Goal: Task Accomplishment & Management: Use online tool/utility

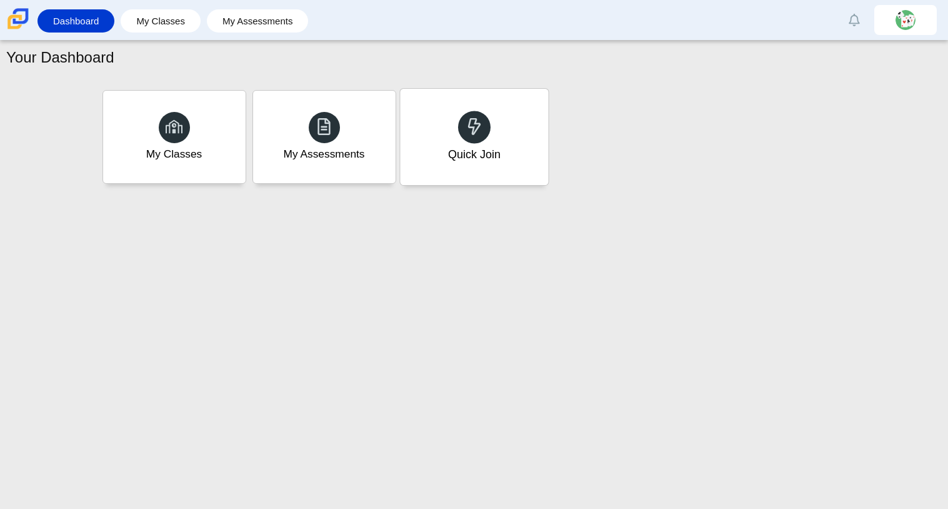
click at [431, 165] on div "Quick Join" at bounding box center [474, 137] width 148 height 96
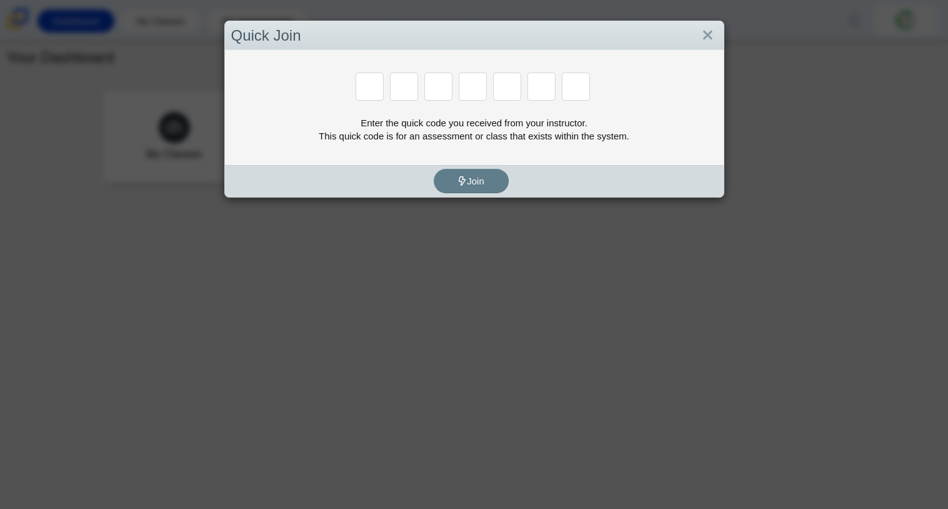
click at [376, 99] on input "Enter Access Code Digit 1" at bounding box center [370, 86] width 28 height 28
type input "d"
type input "a"
type input "w"
type input "n"
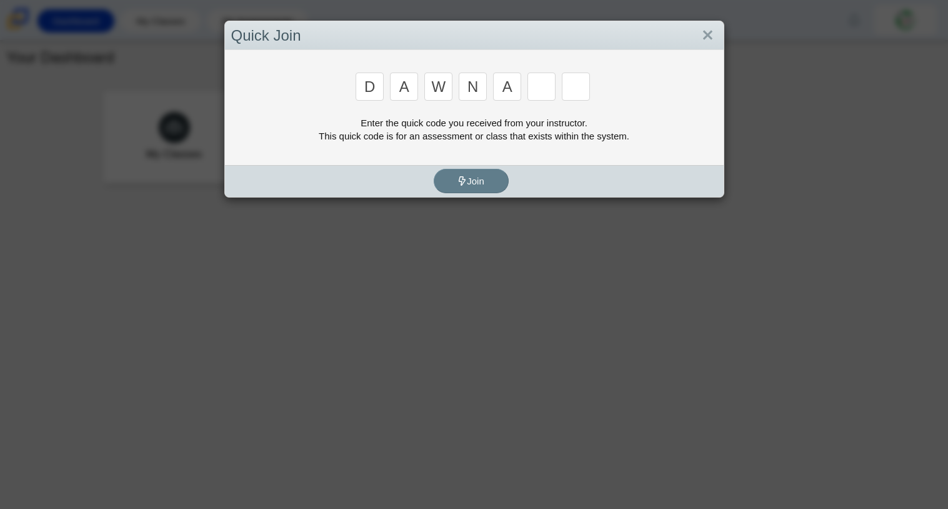
type input "a"
type input "y"
type input "3"
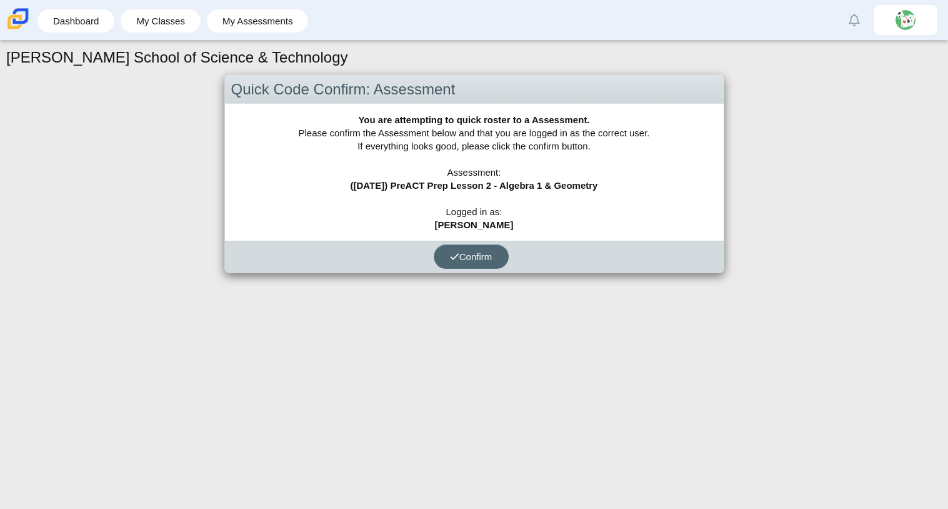
click at [489, 255] on span "Confirm" at bounding box center [471, 256] width 42 height 11
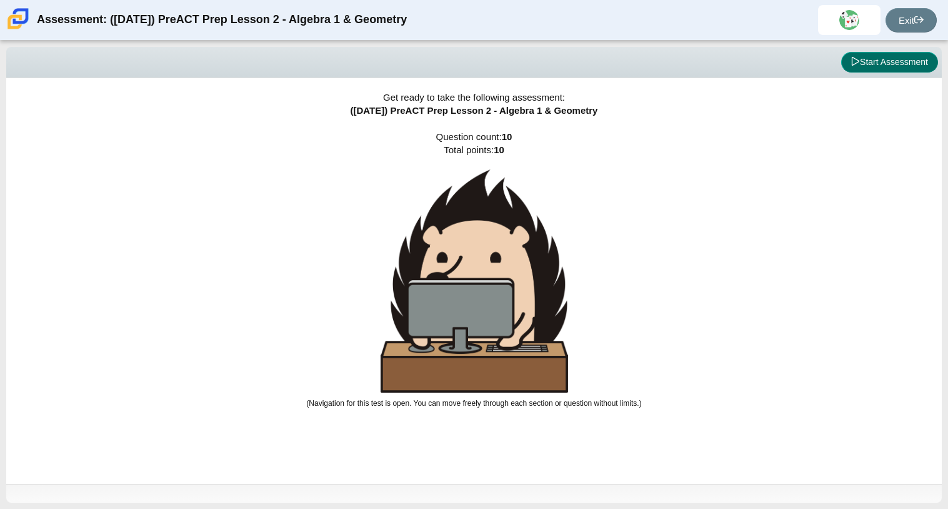
click at [916, 56] on button "Start Assessment" at bounding box center [889, 62] width 97 height 21
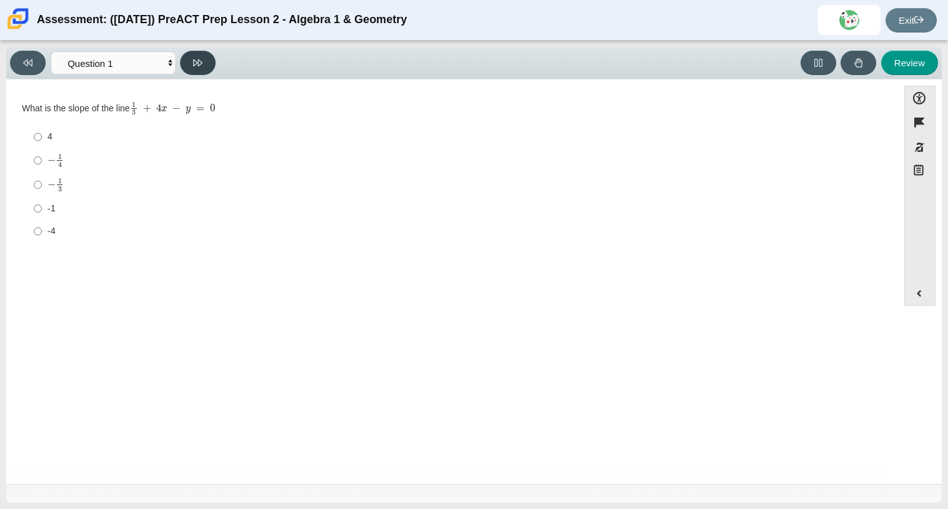
click at [197, 58] on icon at bounding box center [197, 62] width 9 height 9
click at [200, 66] on icon at bounding box center [197, 62] width 9 height 9
select select "89427bb7-e313-4f00-988f-8b8255897029"
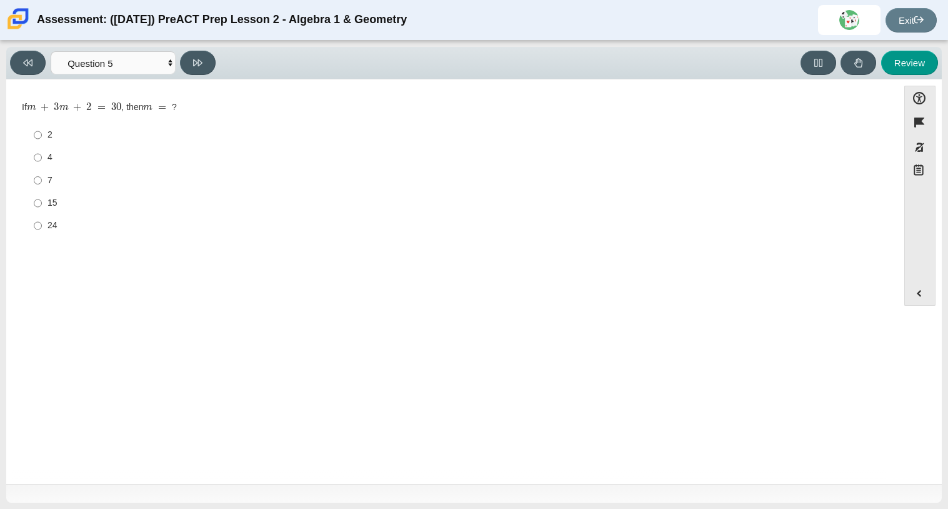
click at [22, 145] on ul "2 2 4 4 7 7 15 15 24 24" at bounding box center [451, 180] width 859 height 115
click at [38, 152] on input "4 4" at bounding box center [38, 157] width 8 height 22
radio input "true"
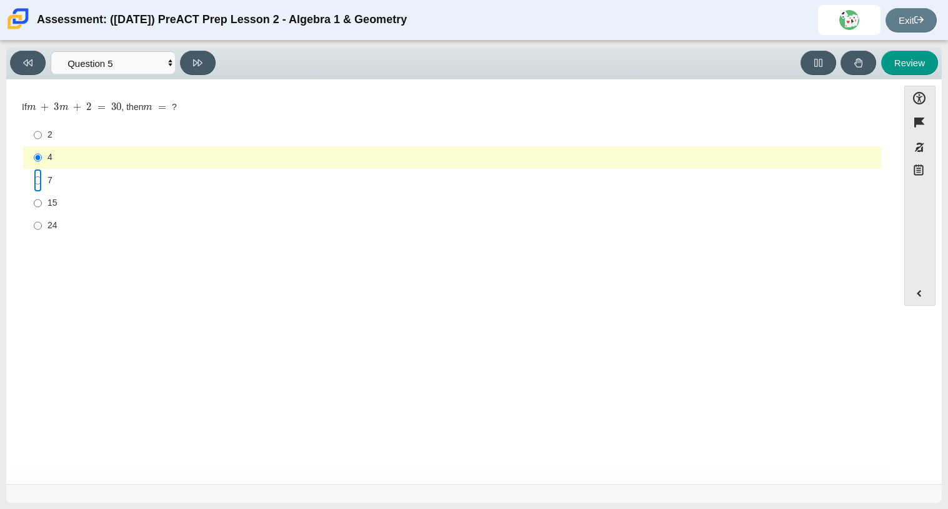
click at [41, 184] on input "7 7" at bounding box center [38, 180] width 8 height 22
radio input "true"
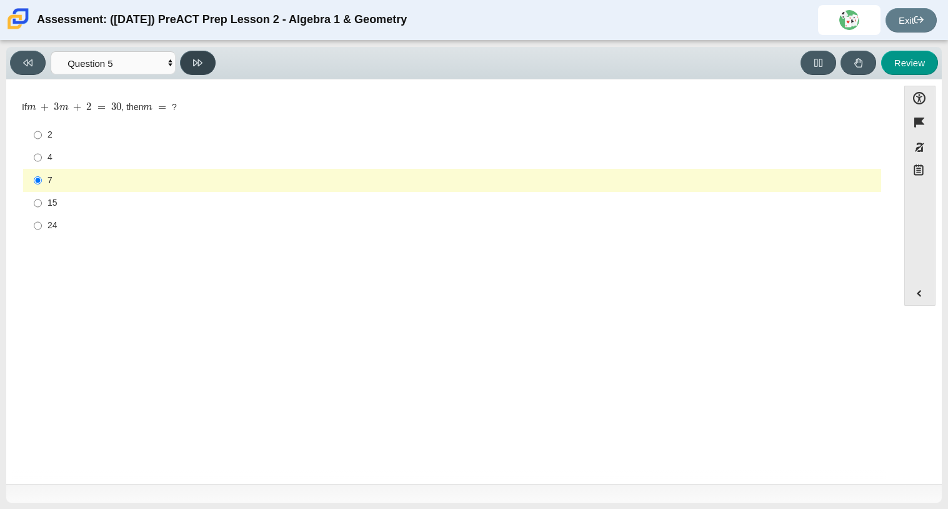
click at [191, 69] on button at bounding box center [198, 63] width 36 height 24
select select "14773eaf-2ca1-47ae-afe7-a624a56f34b3"
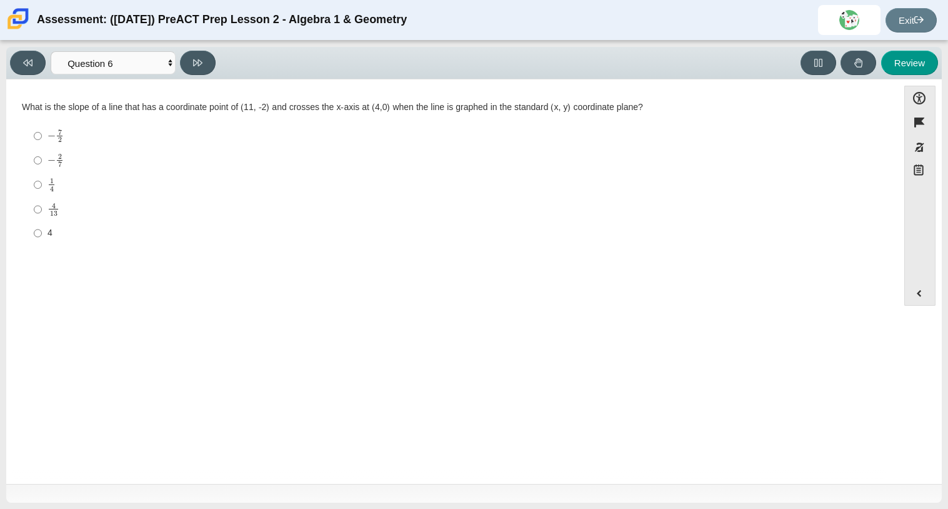
click at [72, 169] on label "− 2 7 negative 2 sevenths" at bounding box center [453, 160] width 856 height 24
click at [42, 169] on input "− 2 7 negative 2 sevenths" at bounding box center [38, 160] width 8 height 24
radio input "true"
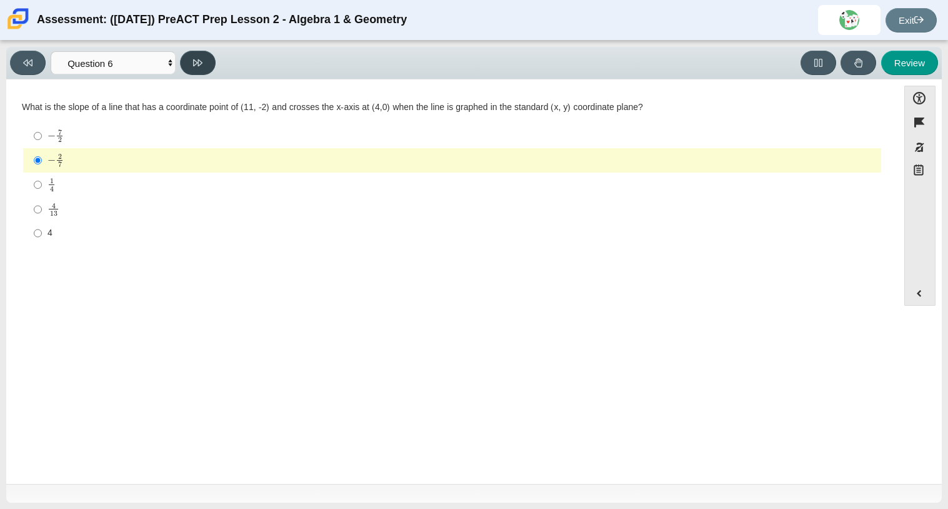
click at [194, 61] on icon at bounding box center [197, 62] width 9 height 9
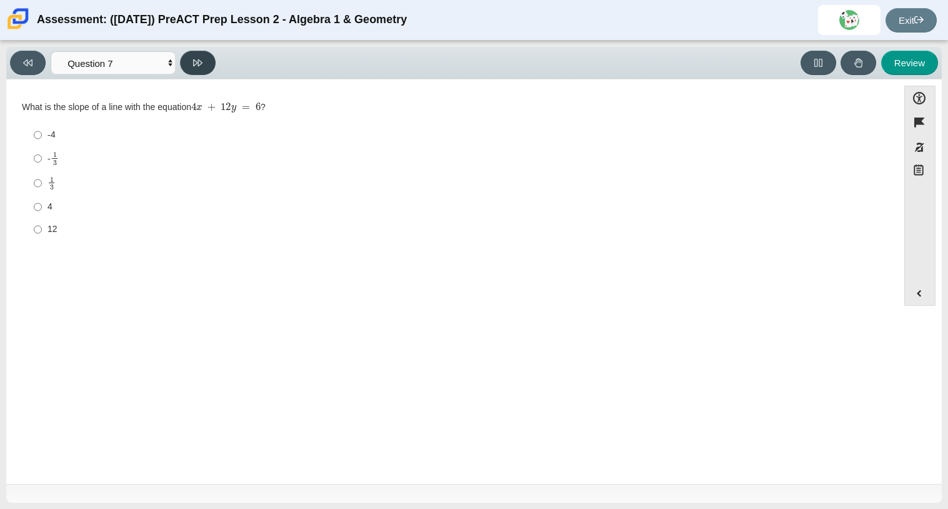
click at [194, 61] on icon at bounding box center [197, 62] width 9 height 9
select select "ed62e223-81bd-4cbf-ab48-ab975844bd1f"
click at [45, 165] on label "2 2" at bounding box center [453, 159] width 856 height 22
click at [42, 165] on input "2 2" at bounding box center [38, 159] width 8 height 22
radio input "true"
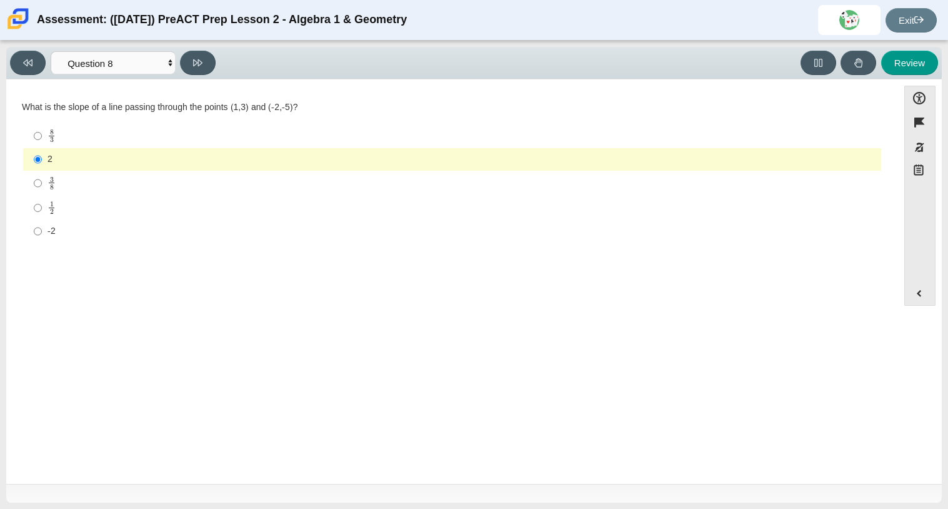
click at [198, 49] on div "Viewing Question 8 of 10 in Pacing Mode Questions Question 1 Question 2 Questio…" at bounding box center [473, 63] width 935 height 32
click at [201, 58] on icon at bounding box center [197, 62] width 9 height 9
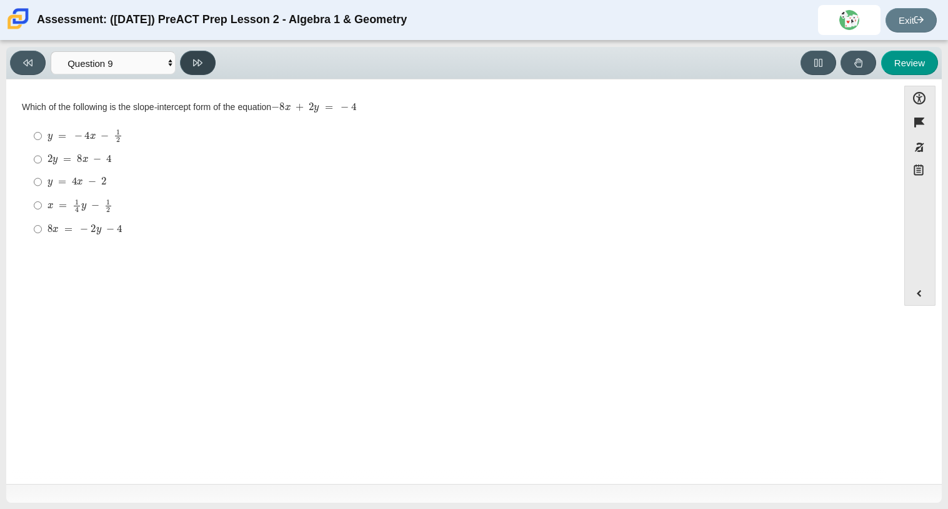
click at [201, 58] on icon at bounding box center [197, 62] width 9 height 9
select select "97f4f5fa-a52e-4fed-af51-565bfcdf47cb"
click at [77, 201] on div "(2, 5) and (-4, -10)" at bounding box center [461, 203] width 829 height 12
click at [42, 201] on input "(2, 5) and (-4, -10) (2, 5) and (-4, -10)" at bounding box center [38, 203] width 8 height 22
radio input "true"
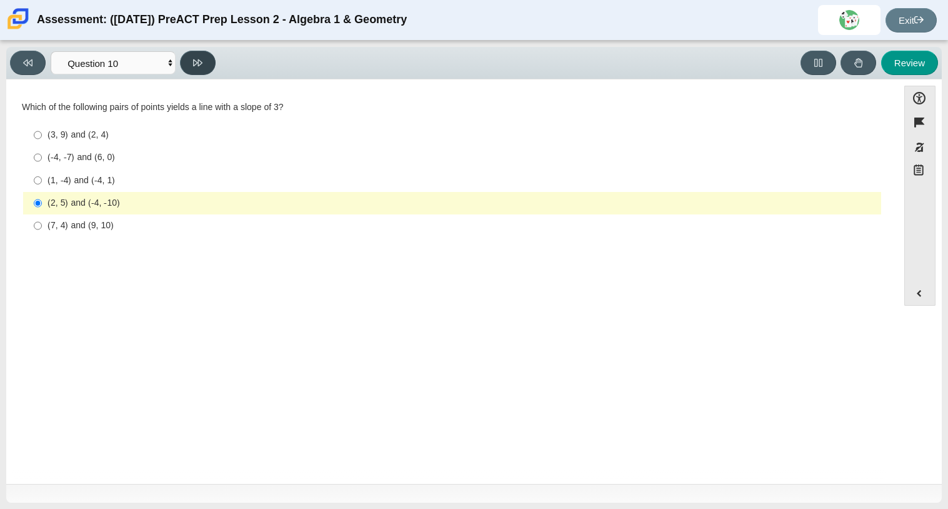
click at [206, 58] on button at bounding box center [198, 63] width 36 height 24
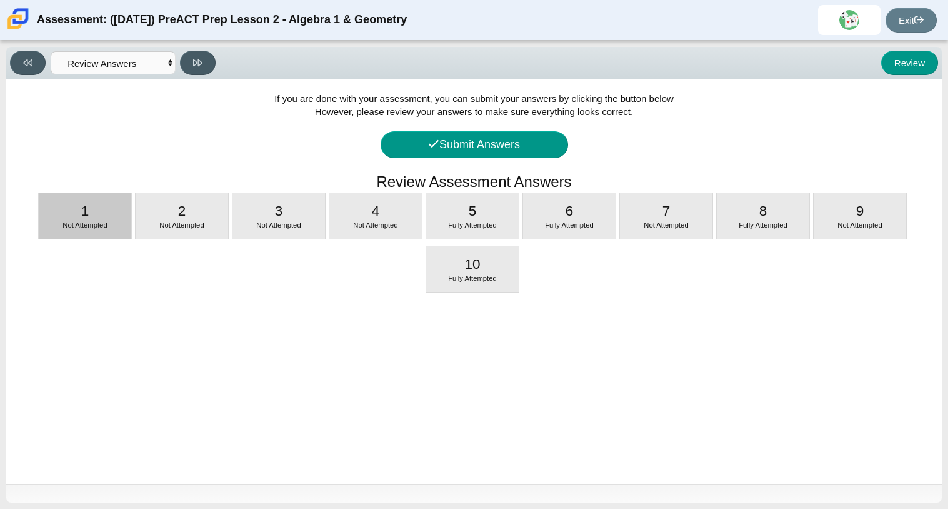
click at [110, 239] on div "1 Not Attempted" at bounding box center [85, 215] width 94 height 47
select select "ec95ace6-bebc-42b8-9428-40567494d4da"
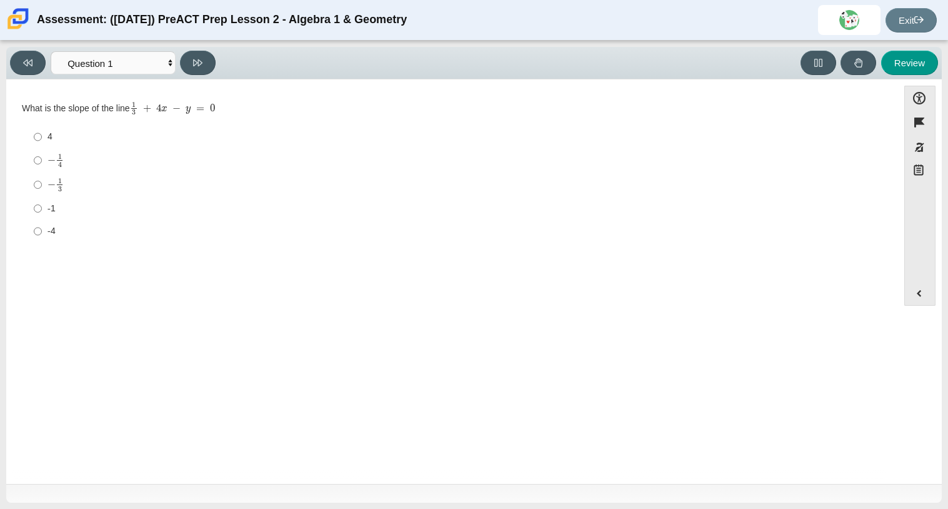
click at [259, 79] on div "Accessibility options Close Color scheme Font size Zoom Change the background a…" at bounding box center [473, 281] width 935 height 404
click at [30, 233] on label "-4 -4" at bounding box center [453, 231] width 856 height 22
click at [34, 233] on input "-4 -4" at bounding box center [38, 231] width 8 height 22
radio input "true"
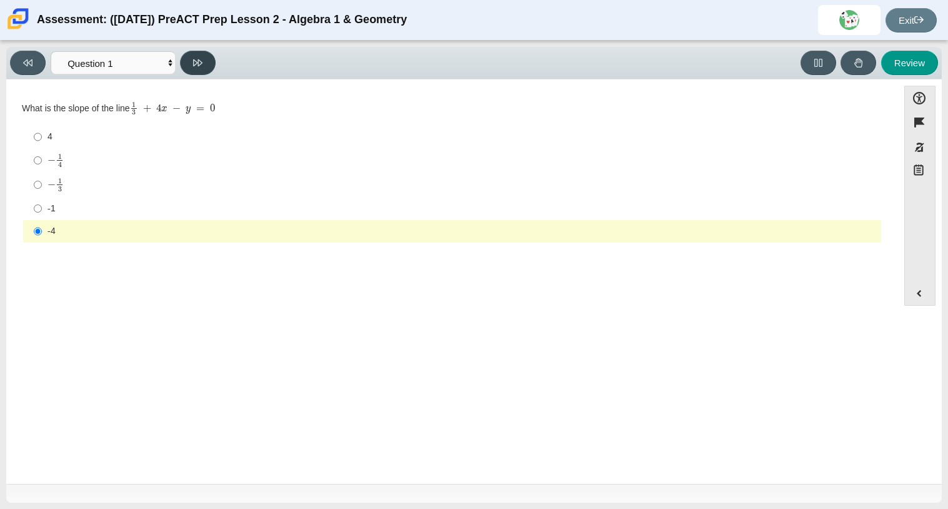
click at [196, 62] on icon at bounding box center [197, 62] width 9 height 9
select select "489dcffd-4e6a-49cf-a9d6-ad1d4a911a4e"
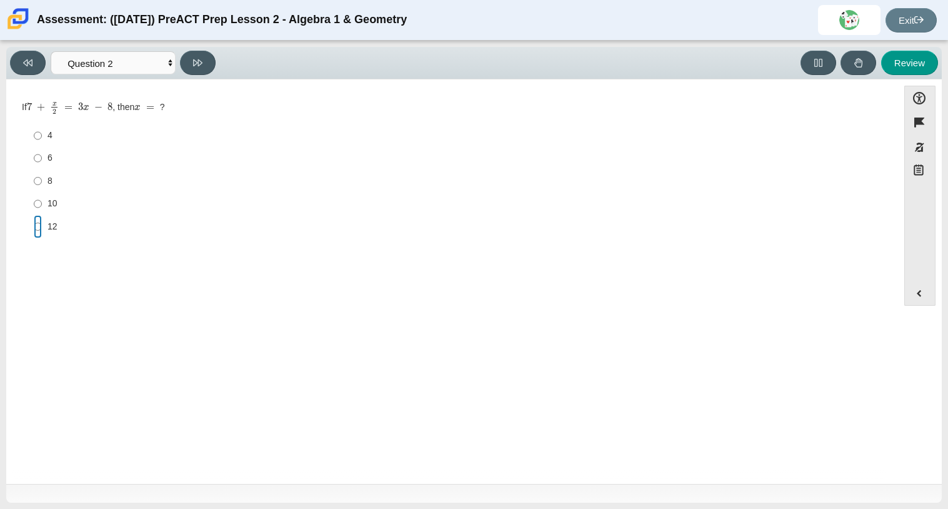
click at [37, 237] on input "12 12" at bounding box center [38, 226] width 8 height 22
radio input "true"
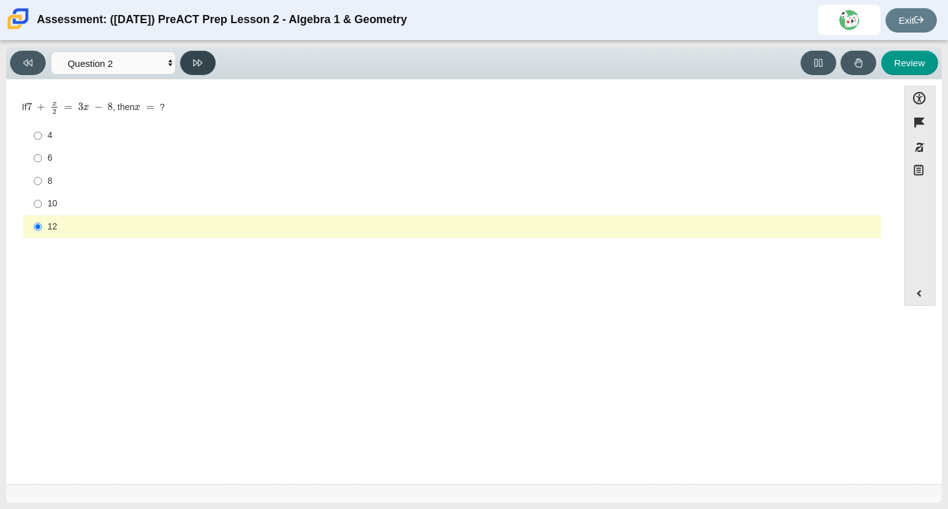
click at [204, 69] on button at bounding box center [198, 63] width 36 height 24
select select "ce81fe10-bf29-4b5e-8bd7-4f47f2fed4d8"
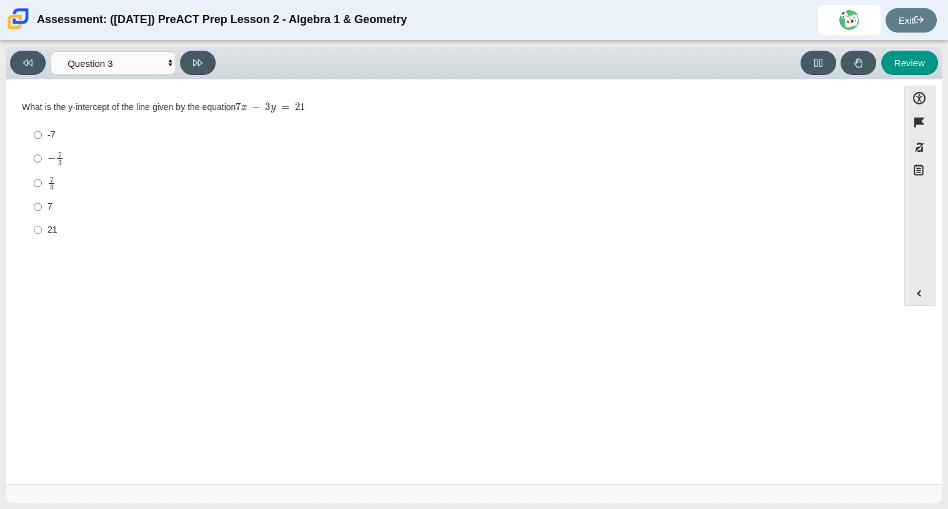
click at [51, 232] on div "21" at bounding box center [461, 230] width 829 height 12
click at [42, 232] on input "21 21" at bounding box center [38, 229] width 8 height 22
radio input "true"
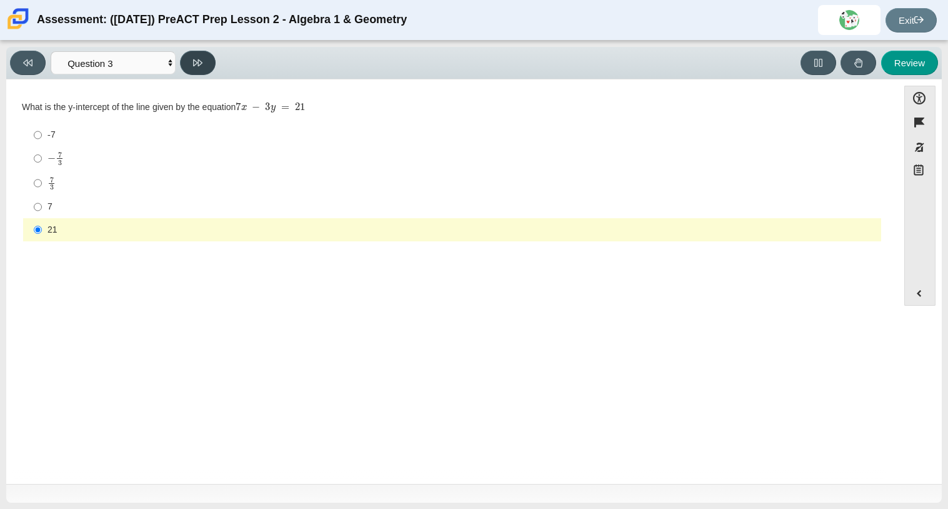
click at [205, 69] on button at bounding box center [198, 63] width 36 height 24
select select "96b71634-eacb-4f7e-8aef-411727d9bcba"
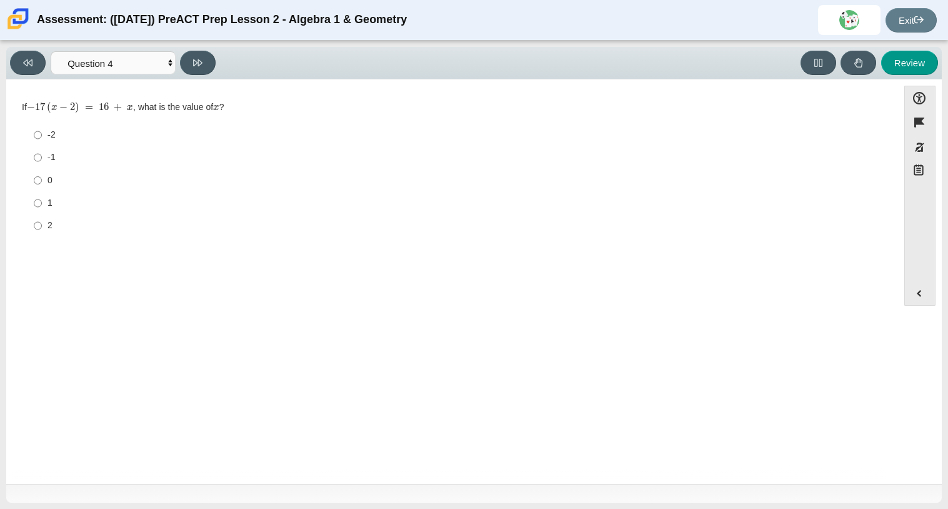
click at [46, 237] on ul "-2 -2 -1 -1 0 0 1 1 2 2" at bounding box center [451, 180] width 859 height 115
click at [54, 223] on div "2" at bounding box center [461, 225] width 829 height 12
click at [42, 223] on input "2 2" at bounding box center [38, 225] width 8 height 22
radio input "true"
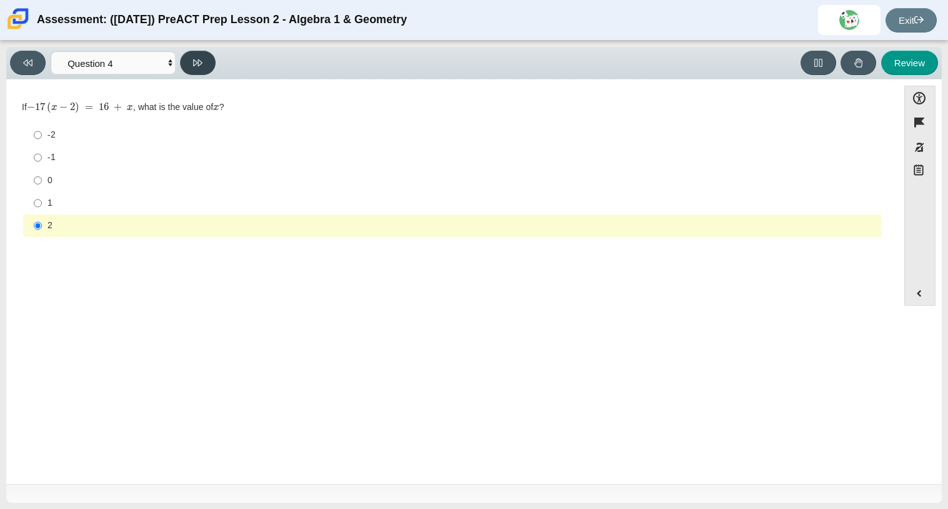
click at [207, 59] on button at bounding box center [198, 63] width 36 height 24
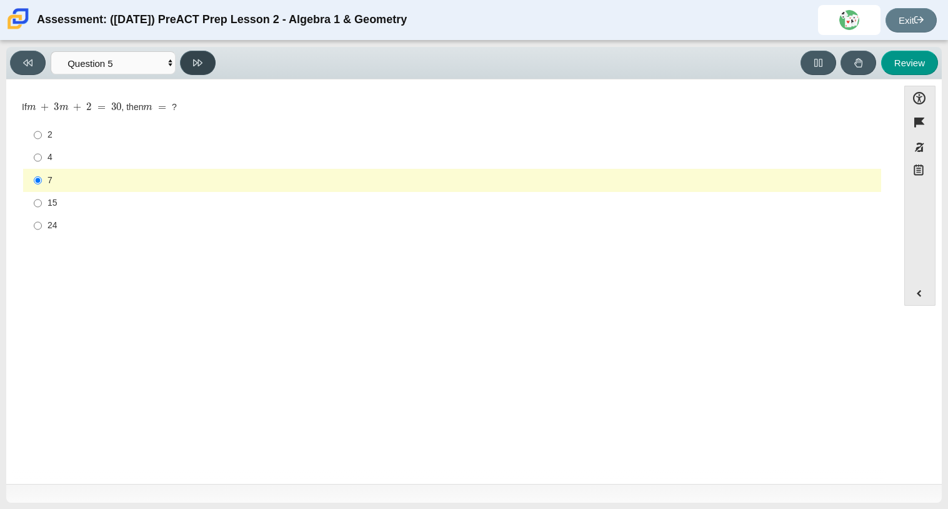
click at [207, 57] on button at bounding box center [198, 63] width 36 height 24
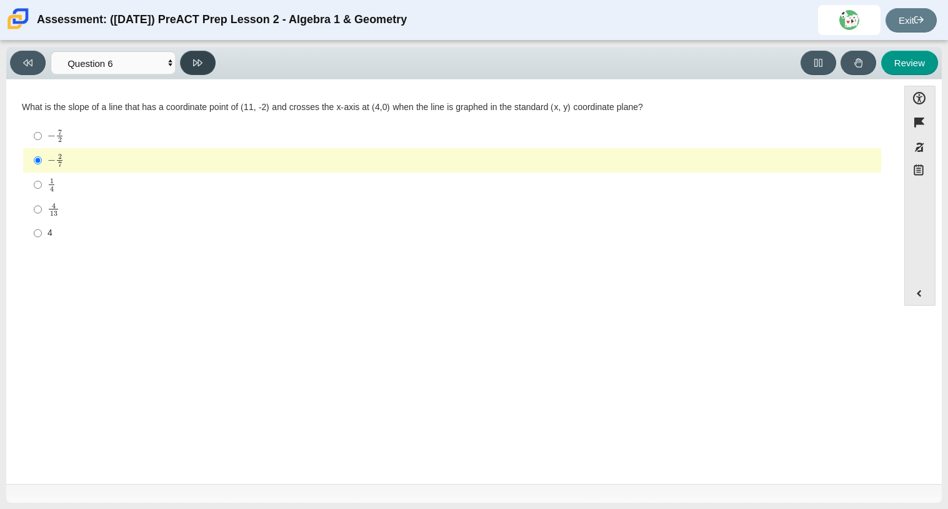
click at [207, 57] on button at bounding box center [198, 63] width 36 height 24
select select "210571de-36a6-4d8e-a361-ceff8ef801dc"
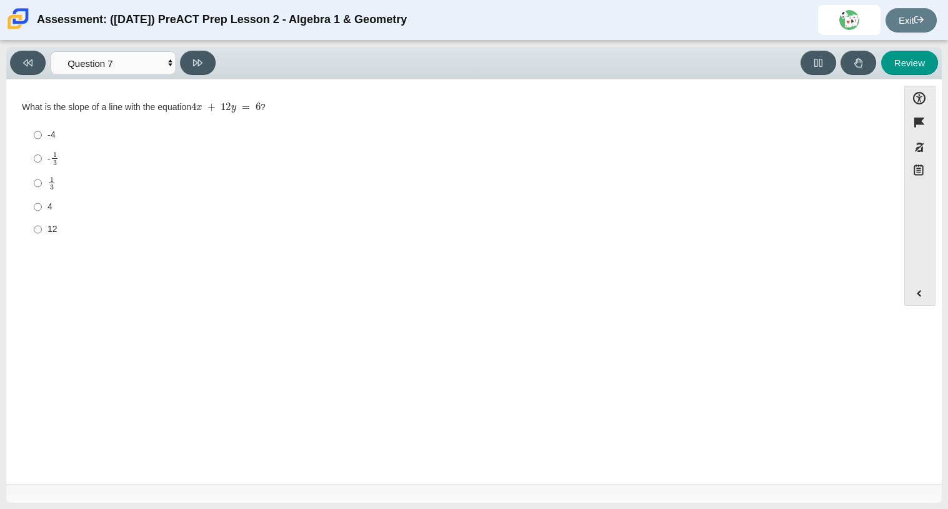
click at [53, 236] on label "12 12" at bounding box center [453, 229] width 856 height 22
click at [42, 236] on input "12 12" at bounding box center [38, 229] width 8 height 22
radio input "true"
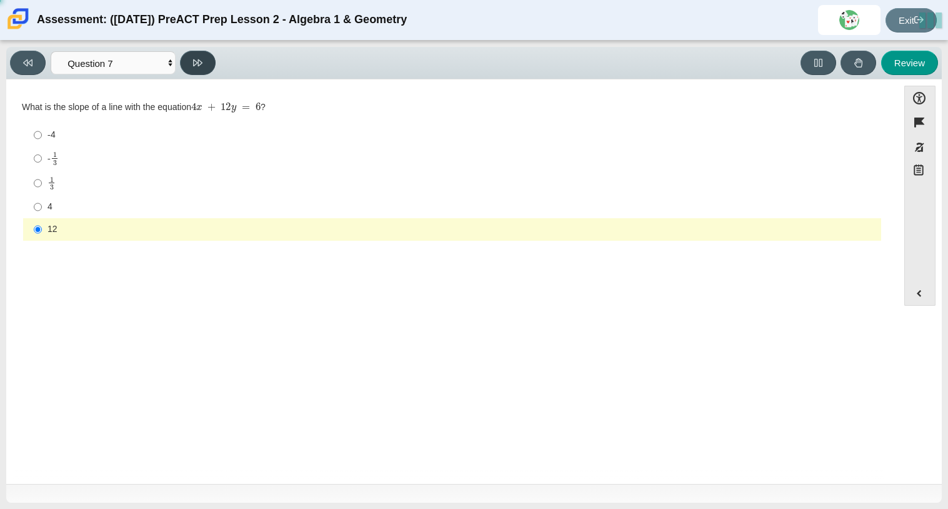
click at [199, 53] on button at bounding box center [198, 63] width 36 height 24
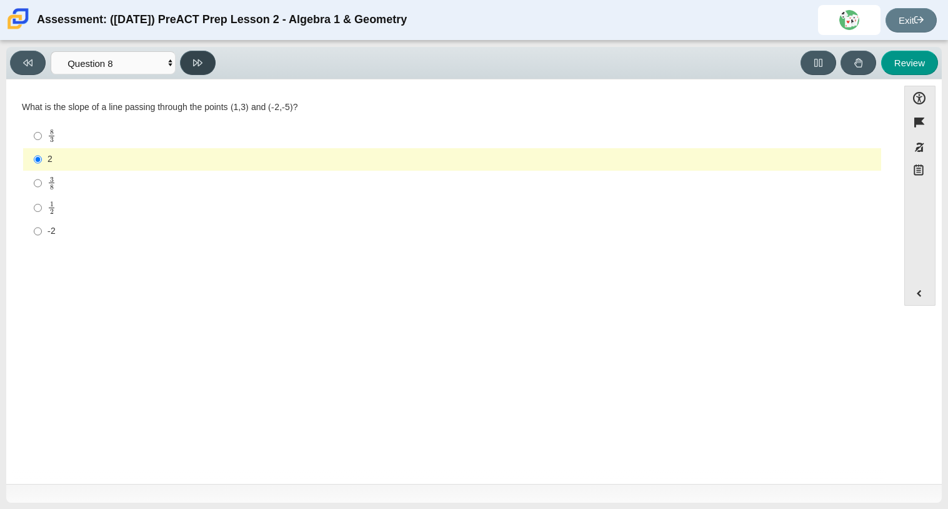
click at [208, 71] on button at bounding box center [198, 63] width 36 height 24
select select "bbf5d072-3e0b-44c4-9a12-6e7c9033f65b"
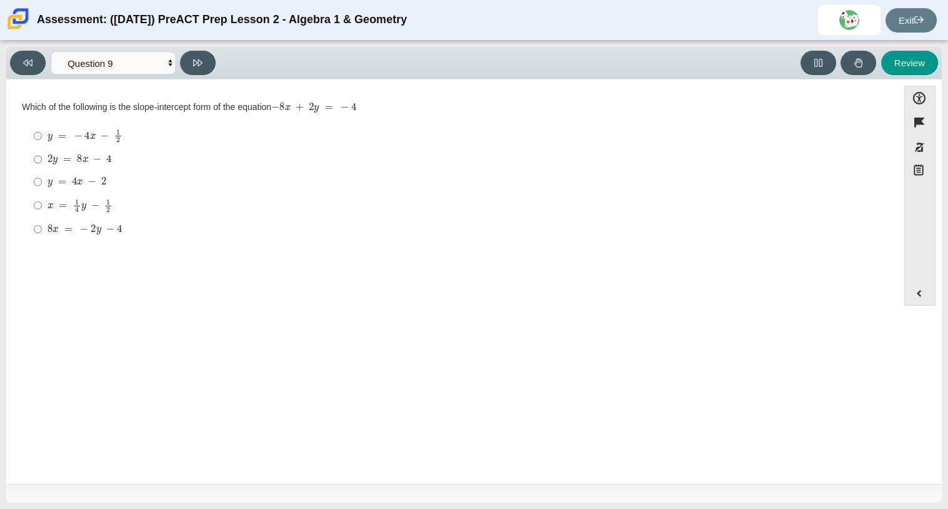
click at [106, 229] on mjx-c "Assessment items" at bounding box center [110, 229] width 8 height 7
click at [42, 229] on input "8 x = − 2 y − 4 8 x = − 2 y − 4" at bounding box center [38, 228] width 8 height 22
radio input "true"
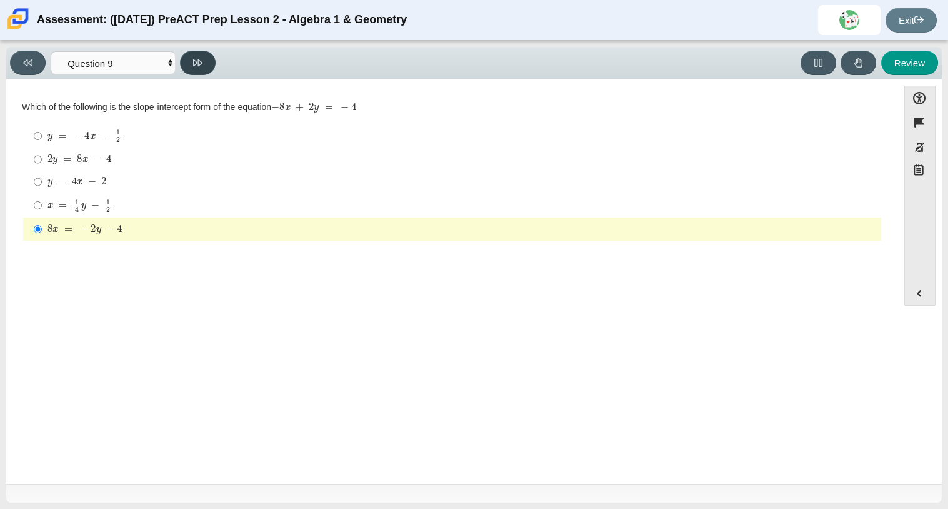
click at [206, 64] on button at bounding box center [198, 63] width 36 height 24
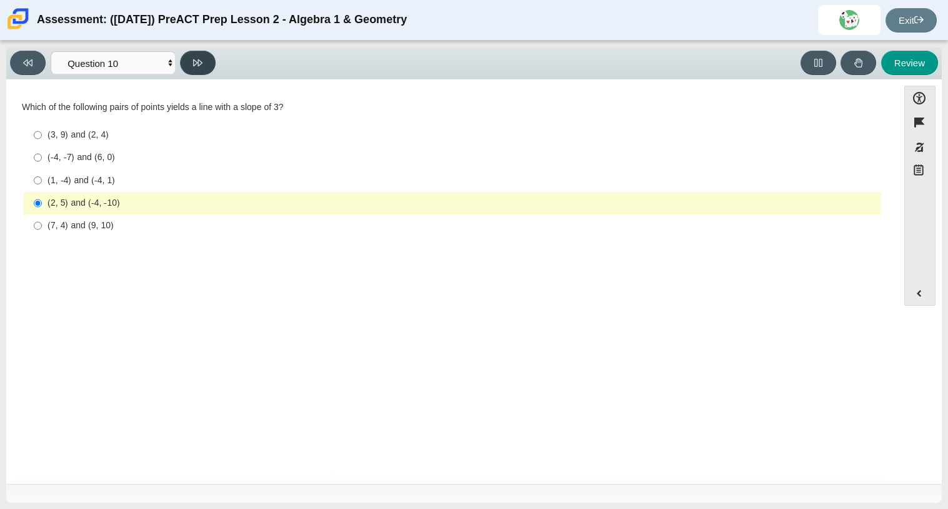
click at [193, 64] on icon at bounding box center [197, 62] width 9 height 9
select select "review"
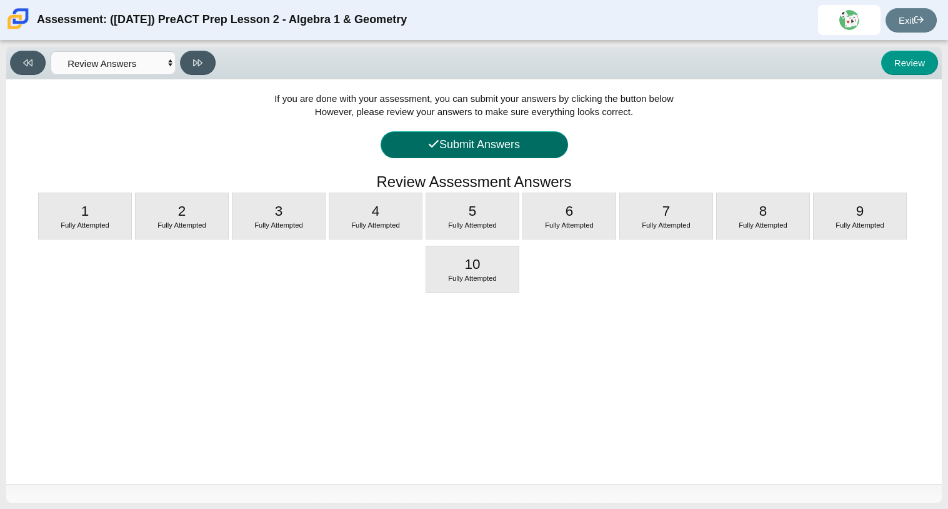
click at [429, 154] on button "Submit Answers" at bounding box center [474, 144] width 187 height 27
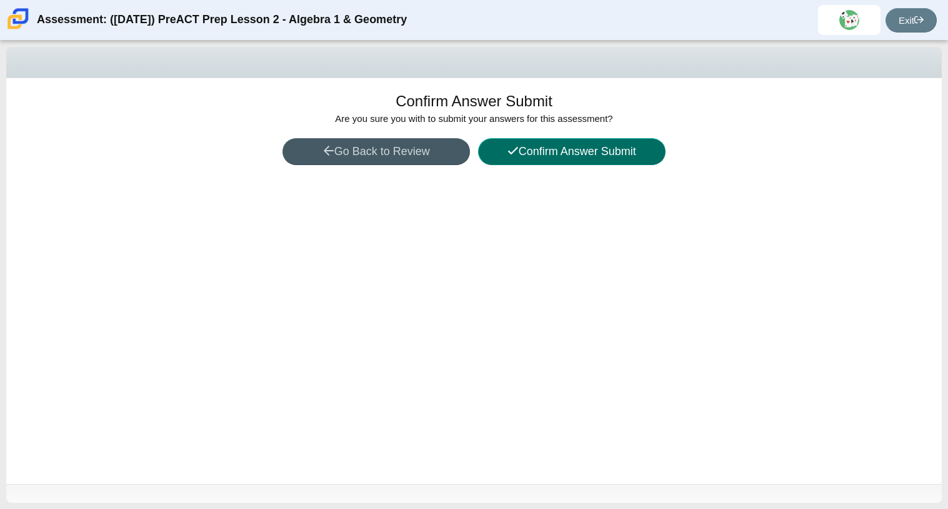
click at [562, 152] on button "Confirm Answer Submit" at bounding box center [571, 151] width 187 height 27
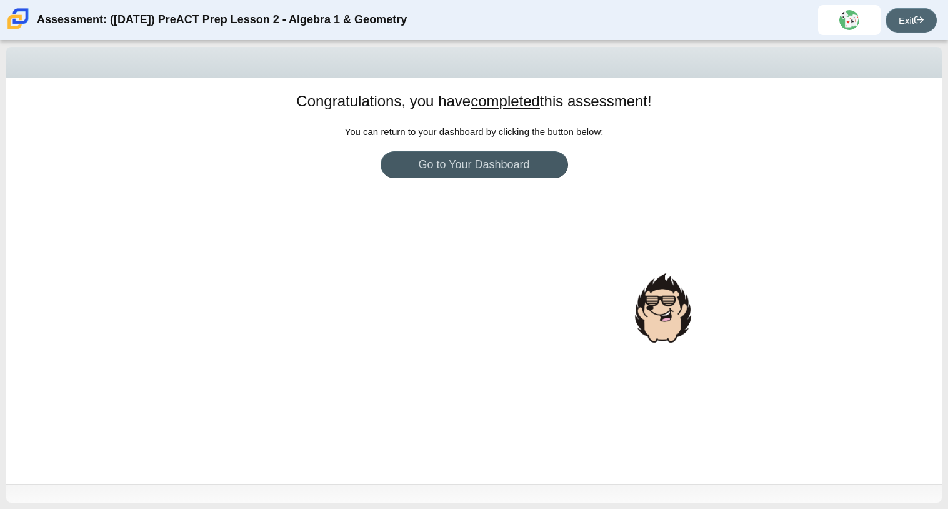
click at [908, 17] on link "Exit" at bounding box center [910, 20] width 51 height 24
